Goal: Register for event/course: Sign up to attend an event or enroll in a course

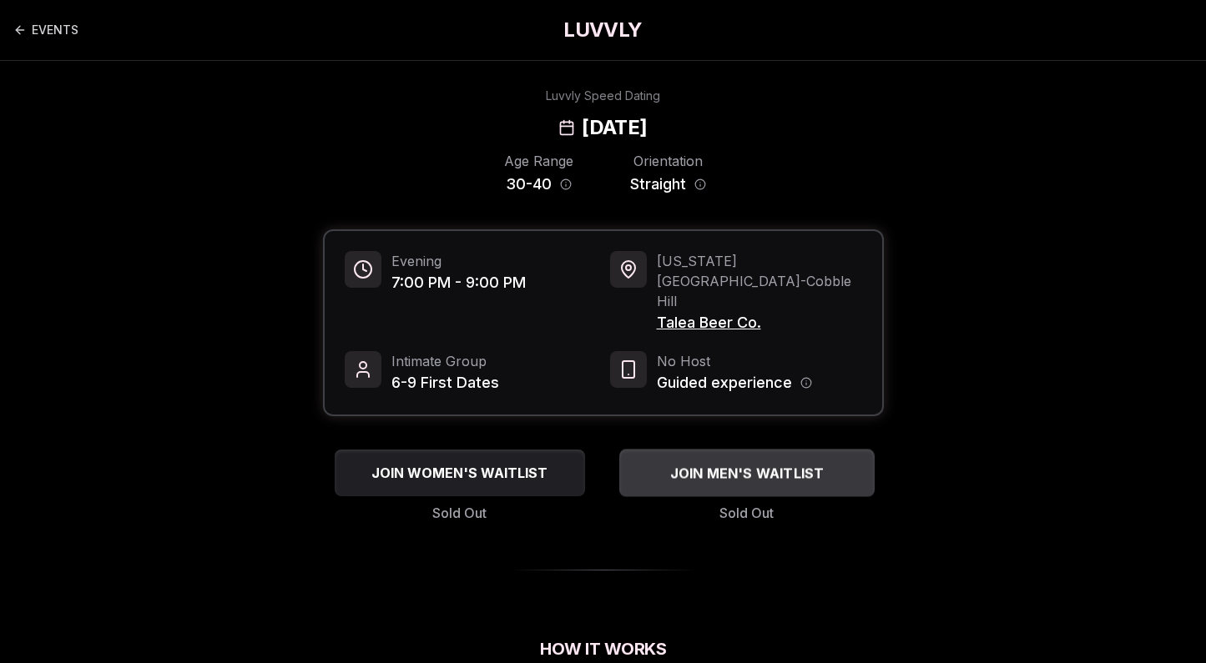
click at [737, 463] on span "JOIN MEN'S WAITLIST" at bounding box center [746, 473] width 161 height 20
